Goal: Find specific page/section

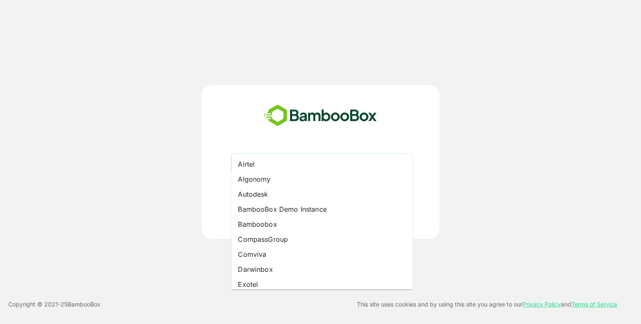
click at [296, 155] on input "text" at bounding box center [322, 163] width 178 height 16
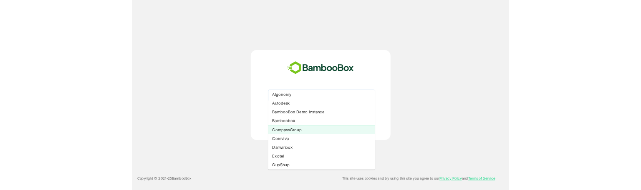
scroll to position [20, 0]
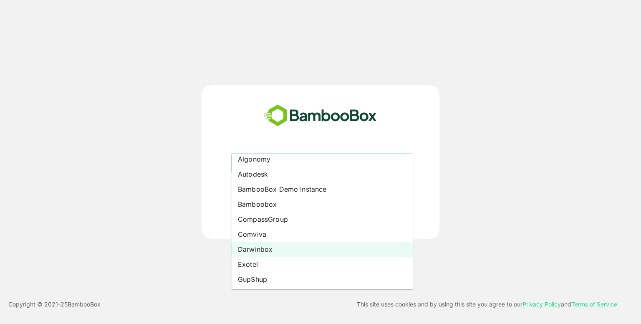
click at [281, 245] on li "Darwinbox" at bounding box center [322, 249] width 182 height 15
type input "*********"
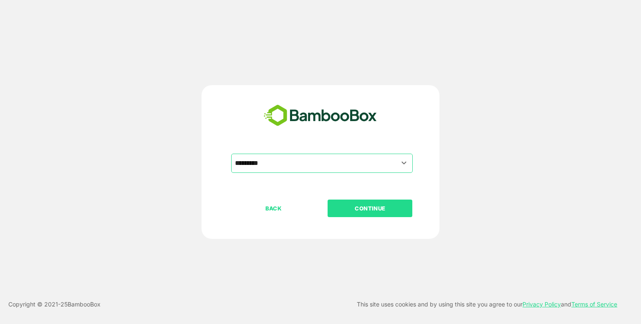
click at [358, 200] on button "CONTINUE" at bounding box center [370, 209] width 85 height 18
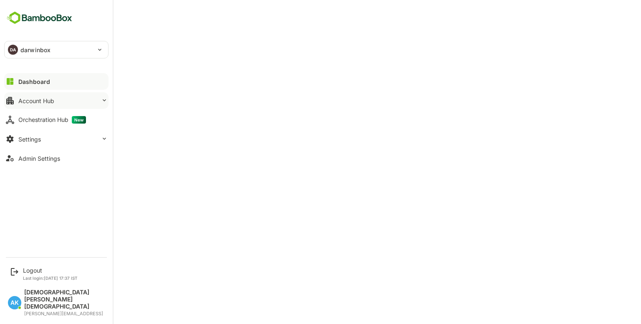
click at [40, 105] on button "Account Hub" at bounding box center [56, 100] width 104 height 17
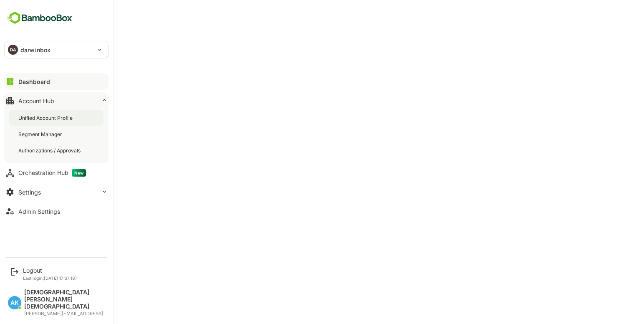
click at [45, 115] on div "Unified Account Profile" at bounding box center [46, 117] width 56 height 7
click at [43, 79] on div "Dashboard" at bounding box center [33, 81] width 30 height 7
